Goal: Obtain resource: Download file/media

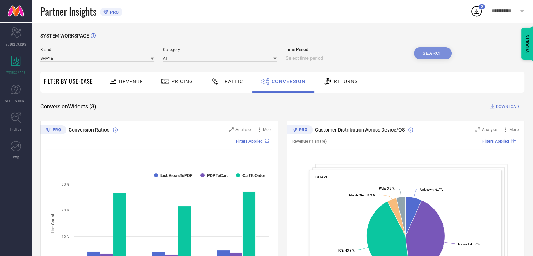
select select "7"
select select "2025"
select select "8"
select select "2025"
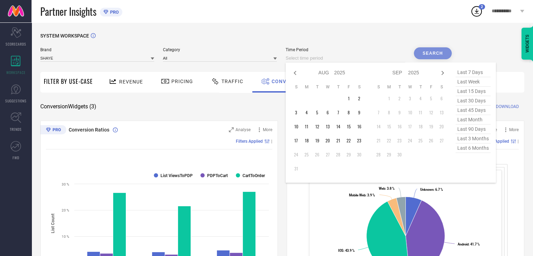
click at [358, 59] on input at bounding box center [345, 58] width 119 height 8
click at [359, 140] on td "23" at bounding box center [359, 140] width 11 height 11
type input "[DATE] to [DATE]"
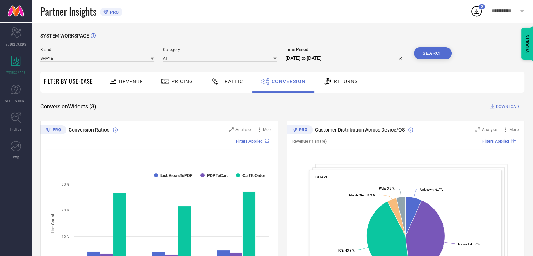
click at [433, 54] on button "Search" at bounding box center [433, 53] width 38 height 12
click at [502, 107] on span "DOWNLOAD" at bounding box center [507, 106] width 23 height 7
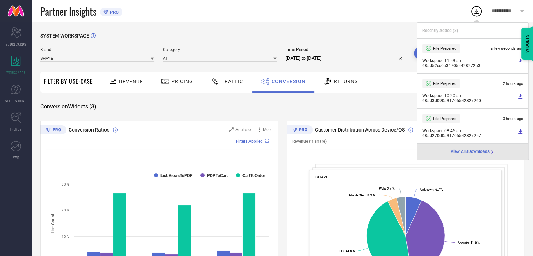
select select "7"
select select "2025"
select select "8"
select select "2025"
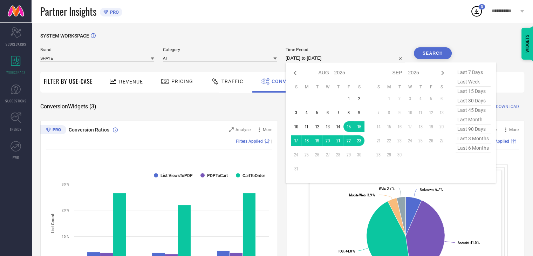
click at [363, 57] on input "[DATE] to [DATE]" at bounding box center [345, 58] width 119 height 8
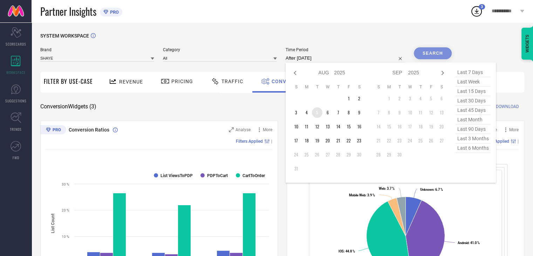
click at [318, 113] on td "5" at bounding box center [317, 112] width 11 height 11
type input "[DATE] to [DATE]"
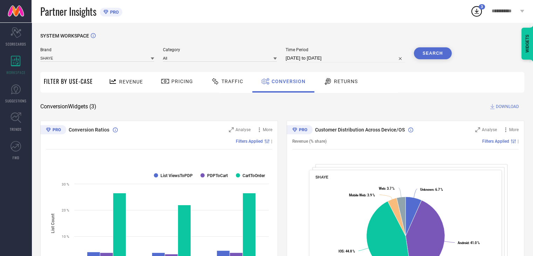
click at [436, 55] on button "Search" at bounding box center [433, 53] width 38 height 12
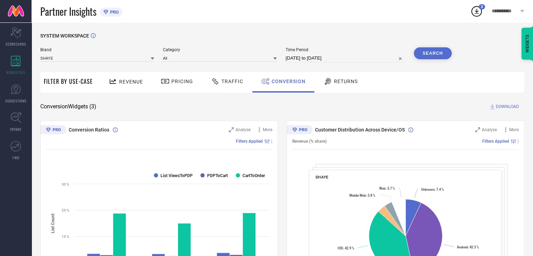
click at [502, 107] on span "DOWNLOAD" at bounding box center [507, 106] width 23 height 7
